Goal: Understand site structure: Understand site structure

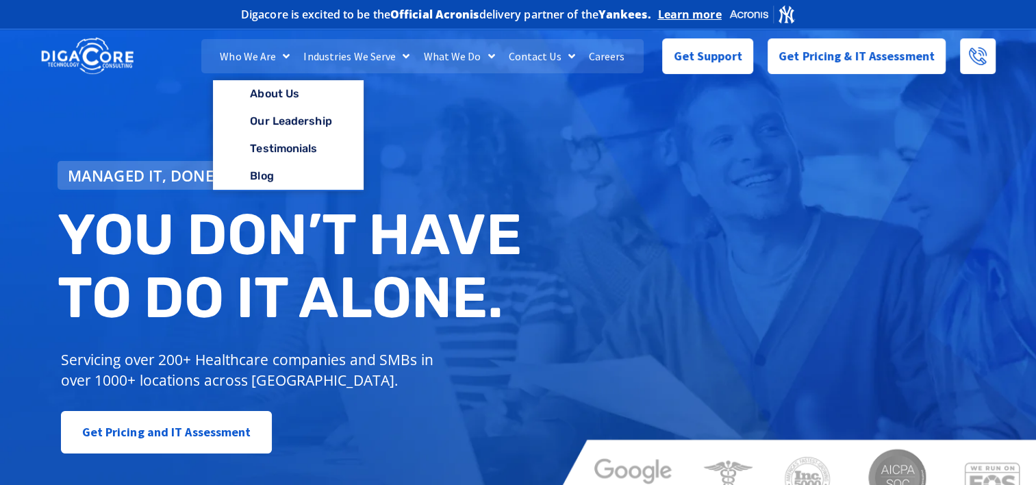
click at [277, 55] on link "Who We Are" at bounding box center [255, 56] width 84 height 34
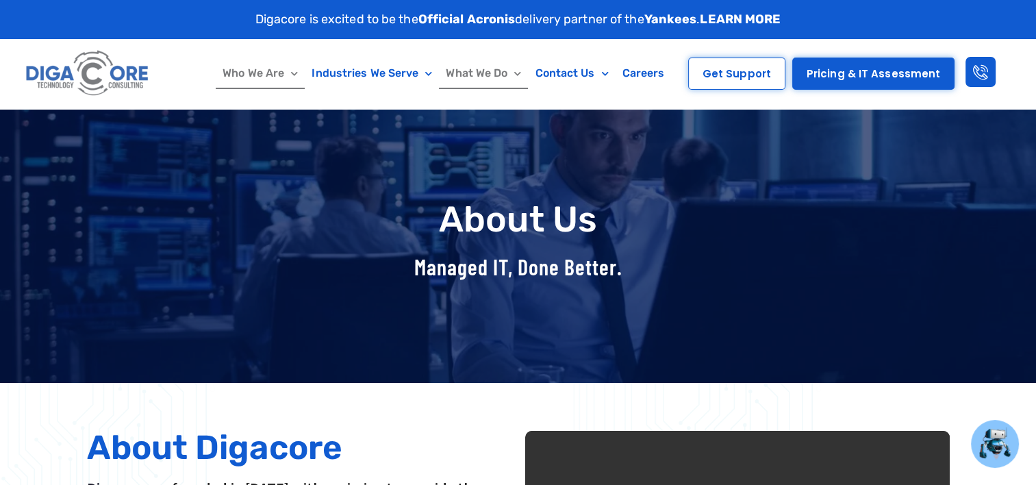
click at [492, 76] on link "What We Do" at bounding box center [483, 74] width 89 height 32
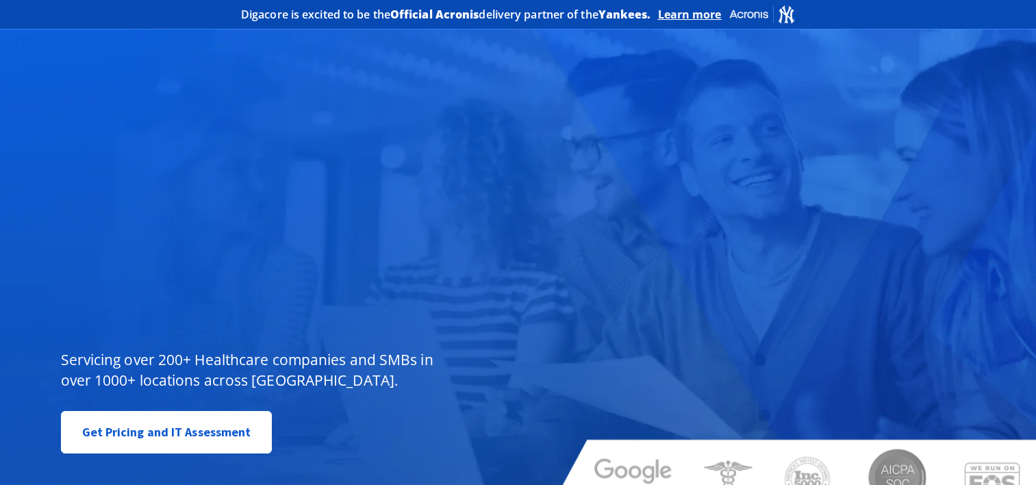
scroll to position [1672, 0]
